Goal: Check status: Check status

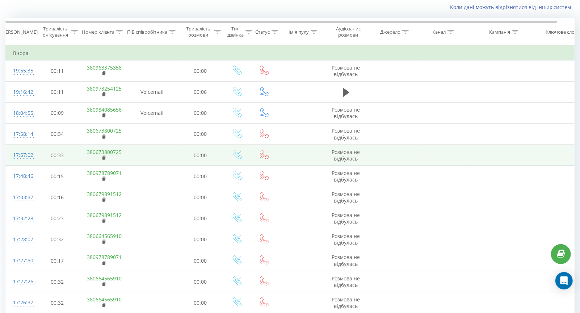
scroll to position [36, 0]
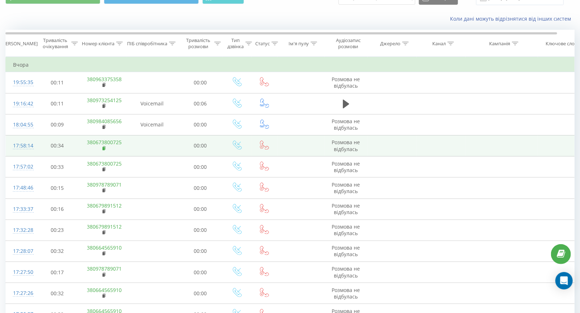
click at [104, 147] on rect at bounding box center [103, 148] width 2 height 3
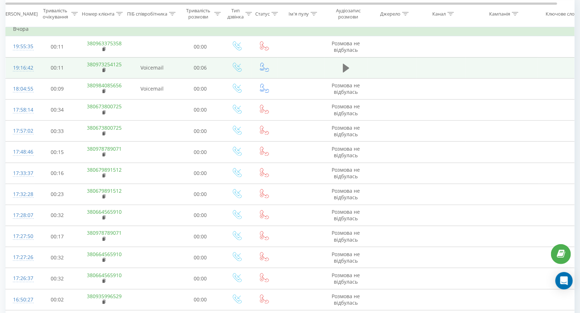
scroll to position [0, 0]
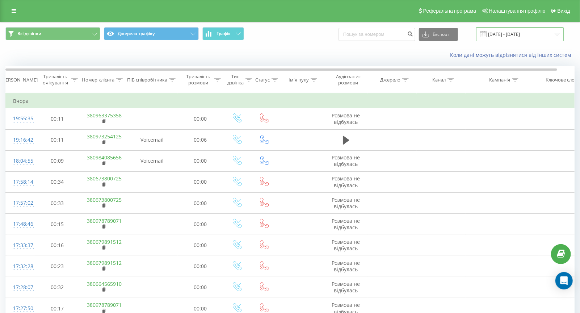
click at [518, 35] on input "[DATE] - [DATE]" at bounding box center [520, 34] width 88 height 14
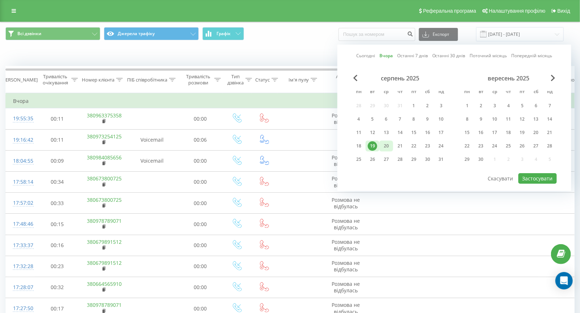
click at [389, 144] on div "20" at bounding box center [385, 145] width 9 height 9
click at [543, 178] on button "Застосувати" at bounding box center [537, 178] width 38 height 10
type input "[DATE] - [DATE]"
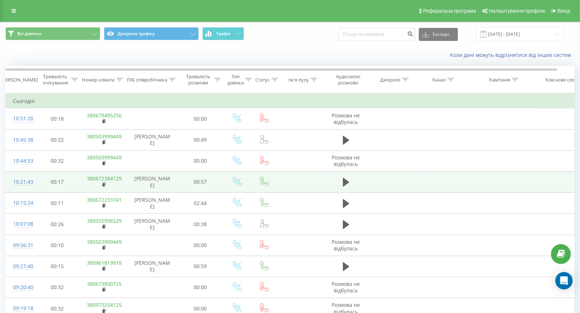
scroll to position [36, 0]
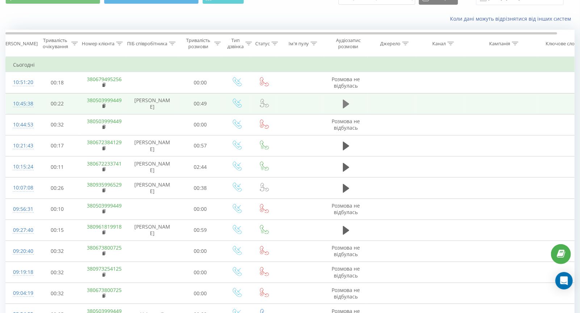
click at [343, 104] on icon at bounding box center [346, 104] width 7 height 9
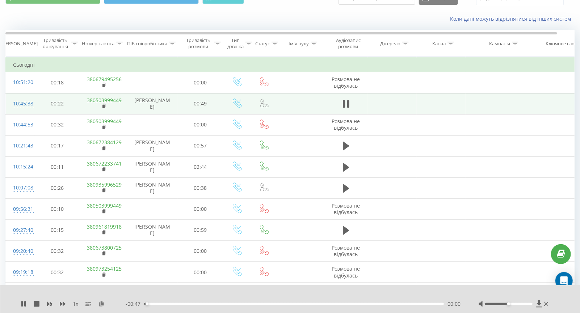
click at [161, 305] on div "- 00:47 00:00 00:00" at bounding box center [293, 303] width 335 height 7
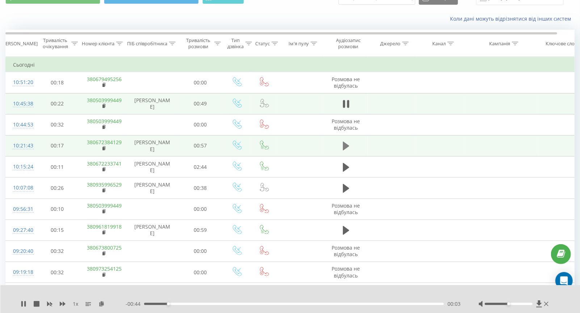
click at [343, 147] on icon at bounding box center [346, 146] width 7 height 9
click at [165, 307] on div "- 00:55 00:00 00:00" at bounding box center [293, 303] width 335 height 7
click at [182, 304] on div "00:07" at bounding box center [294, 304] width 300 height 2
click at [104, 147] on rect at bounding box center [103, 148] width 2 height 3
